Goal: Task Accomplishment & Management: Manage account settings

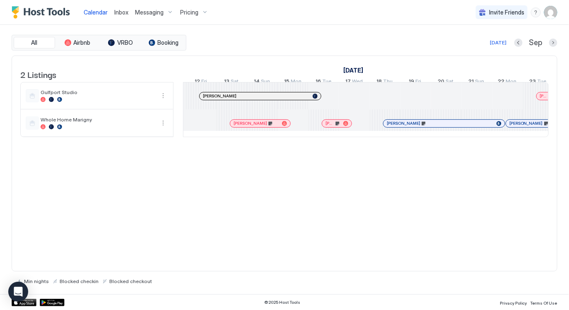
scroll to position [0, 322]
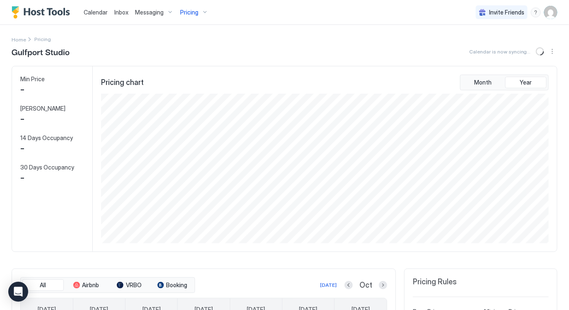
scroll to position [150, 450]
click at [108, 9] on div "Calendar" at bounding box center [95, 12] width 31 height 15
click at [92, 14] on span "Calendar" at bounding box center [96, 12] width 24 height 7
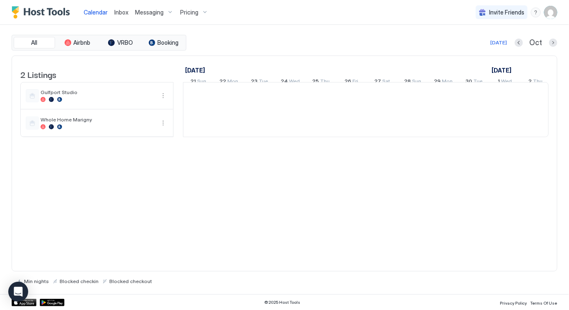
scroll to position [0, 460]
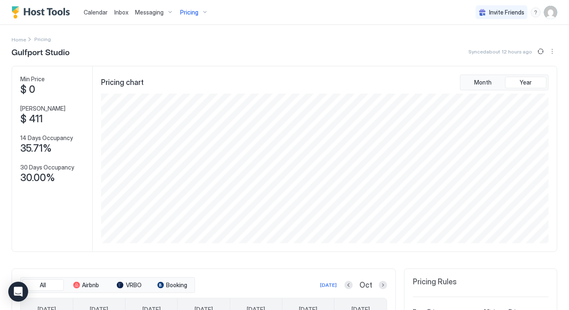
click at [90, 5] on div "Calendar" at bounding box center [95, 12] width 31 height 15
click at [91, 11] on span "Calendar" at bounding box center [96, 12] width 24 height 7
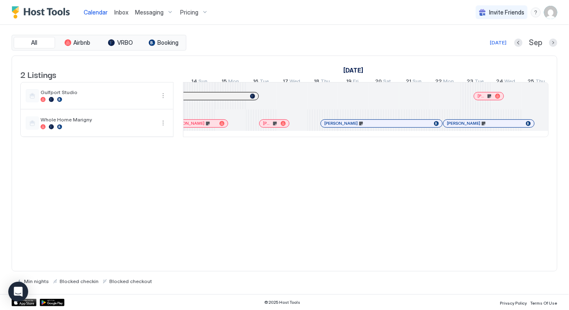
click at [268, 127] on div at bounding box center [268, 123] width 7 height 7
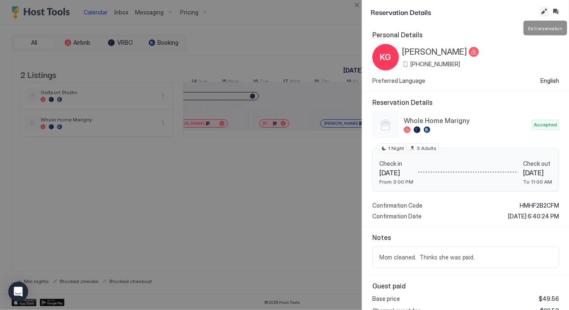
click at [545, 10] on button "Edit reservation" at bounding box center [544, 12] width 10 height 10
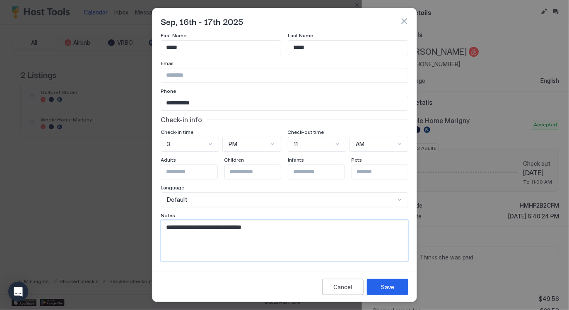
drag, startPoint x: 205, startPoint y: 227, endPoint x: 260, endPoint y: 227, distance: 55.1
click at [260, 227] on textarea "**********" at bounding box center [284, 240] width 247 height 41
type textarea "**********"
click at [403, 290] on button "Save" at bounding box center [387, 287] width 41 height 16
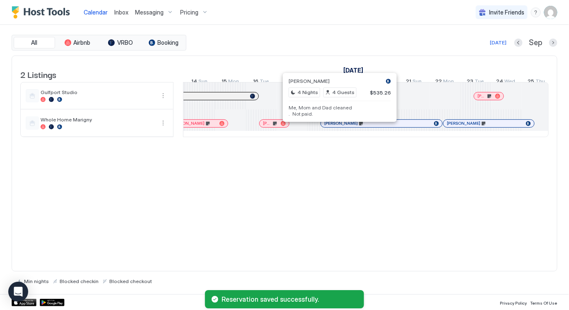
click at [374, 127] on div at bounding box center [374, 123] width 7 height 7
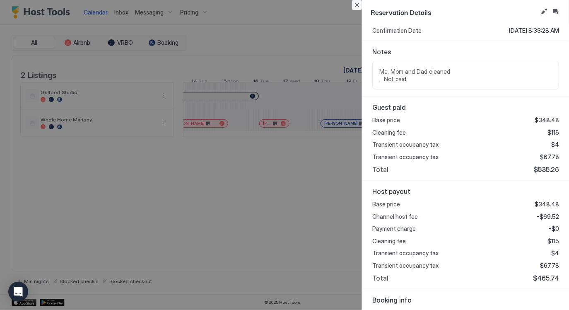
click at [356, 6] on button "Close" at bounding box center [357, 5] width 10 height 10
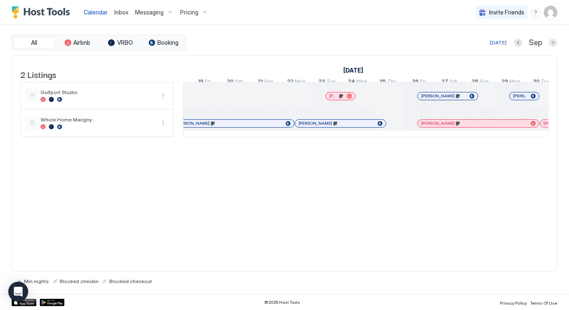
scroll to position [0, 580]
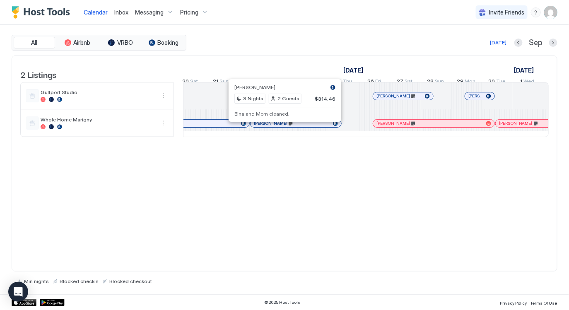
click at [282, 127] on div at bounding box center [282, 123] width 7 height 7
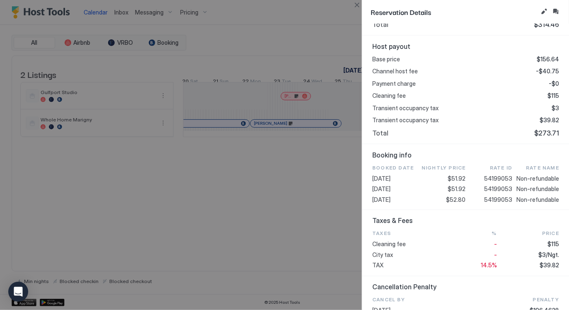
scroll to position [295, 0]
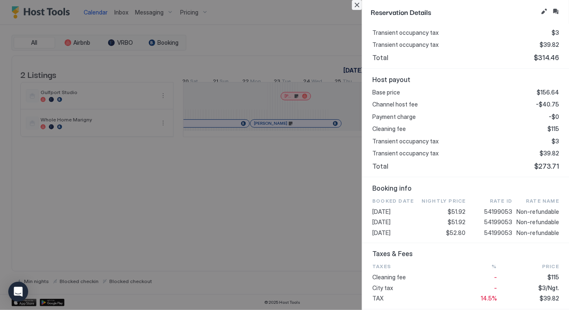
click at [359, 7] on button "Close" at bounding box center [357, 5] width 10 height 10
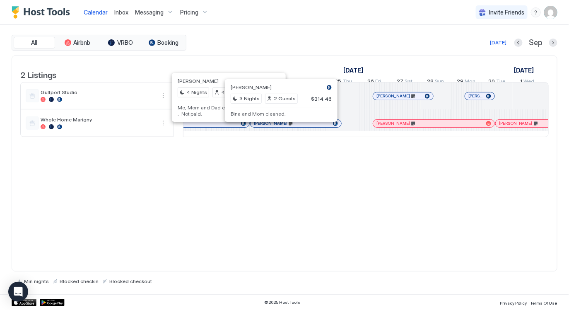
click at [318, 212] on div "2 Listings [DATE] [DATE] 1 Mon 2 Tue 3 Wed 4 Thu 5 Fri 6 Sat 7 Sun 8 Mon 9 Tue …" at bounding box center [285, 163] width 546 height 216
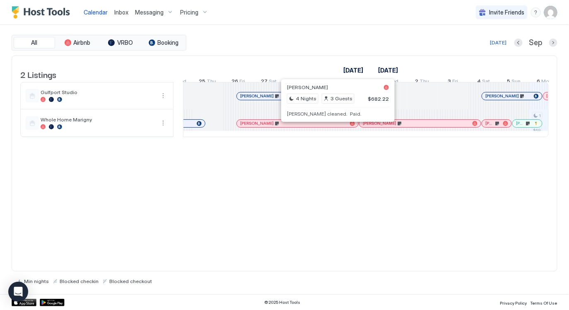
scroll to position [0, 760]
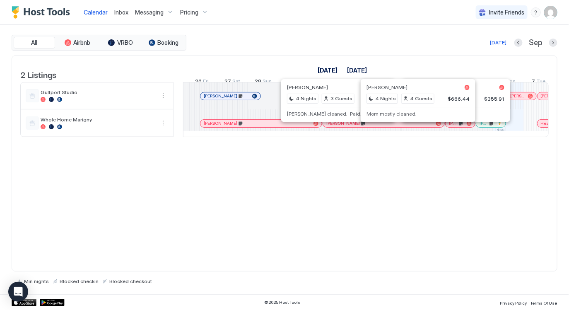
click at [414, 127] on div at bounding box center [414, 123] width 7 height 7
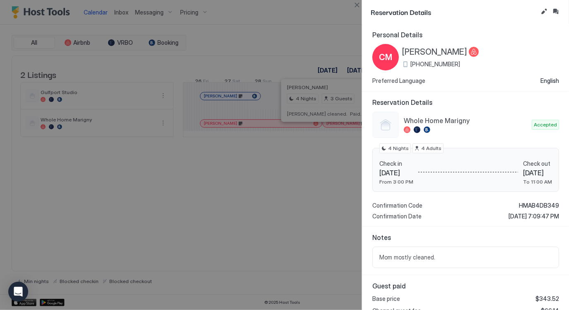
scroll to position [242, 0]
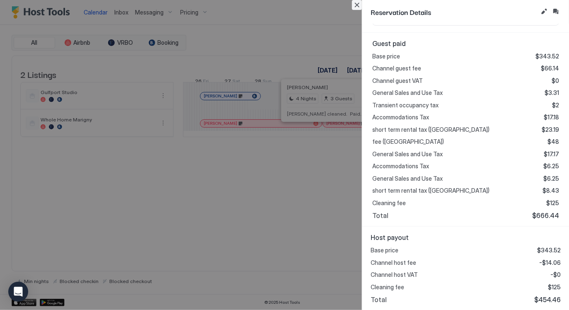
click at [358, 4] on button "Close" at bounding box center [357, 5] width 10 height 10
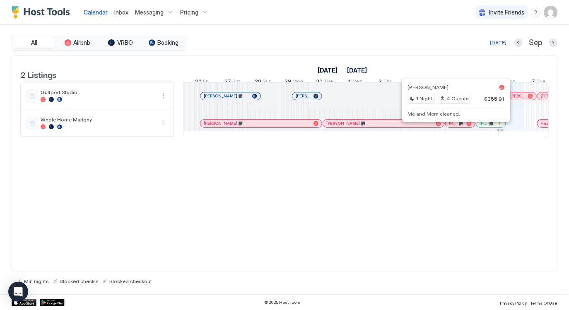
click at [457, 170] on div "2 Listings [DATE] [DATE] 1 Mon 2 Tue 3 Wed 4 Thu 5 Fri 6 Sat 7 Sun 8 Mon 9 Tue …" at bounding box center [285, 163] width 546 height 216
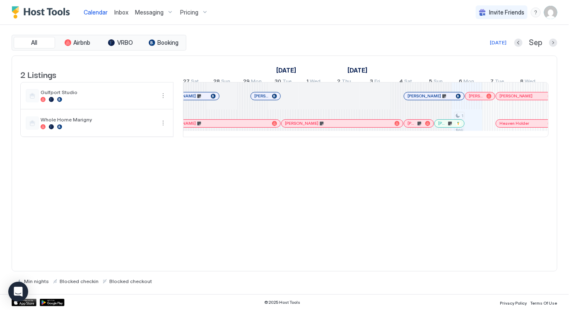
scroll to position [0, 822]
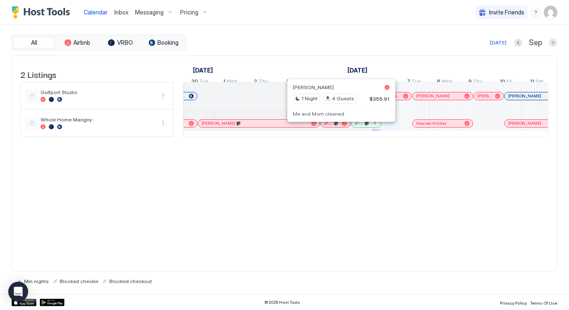
click at [338, 127] on div at bounding box center [338, 123] width 7 height 7
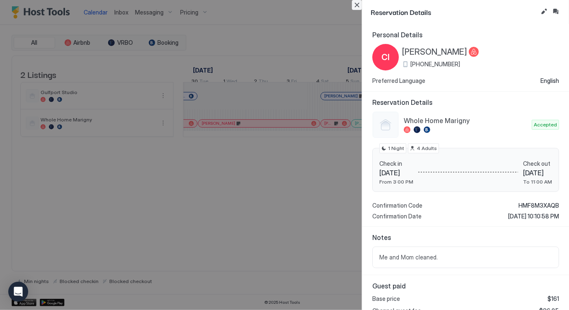
click at [360, 7] on button "Close" at bounding box center [357, 5] width 10 height 10
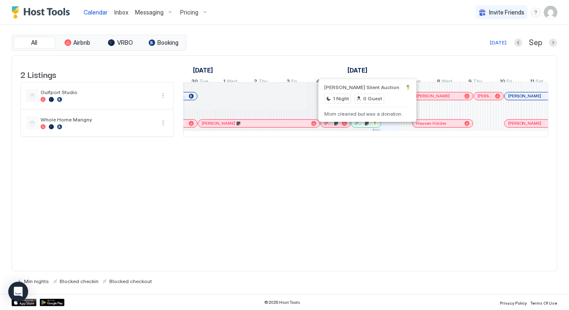
click at [372, 185] on div "2 Listings [DATE] [DATE] 1 Mon 2 Tue 3 Wed 4 Thu 5 Fri 6 Sat 7 Sun 8 Mon 9 Tue …" at bounding box center [285, 163] width 546 height 216
